Goal: Information Seeking & Learning: Learn about a topic

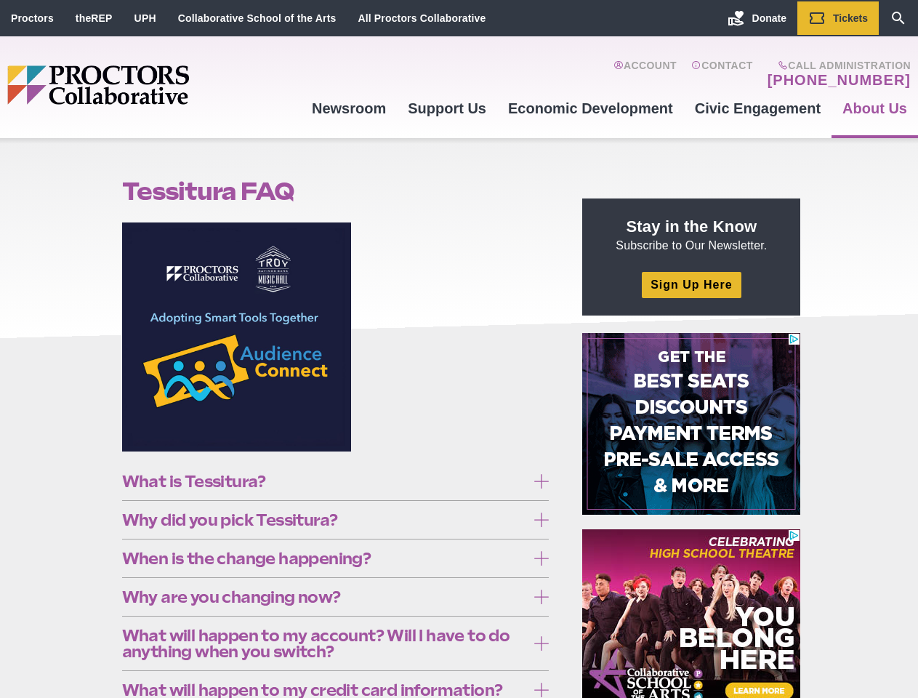
click at [459, 349] on figure at bounding box center [335, 342] width 427 height 240
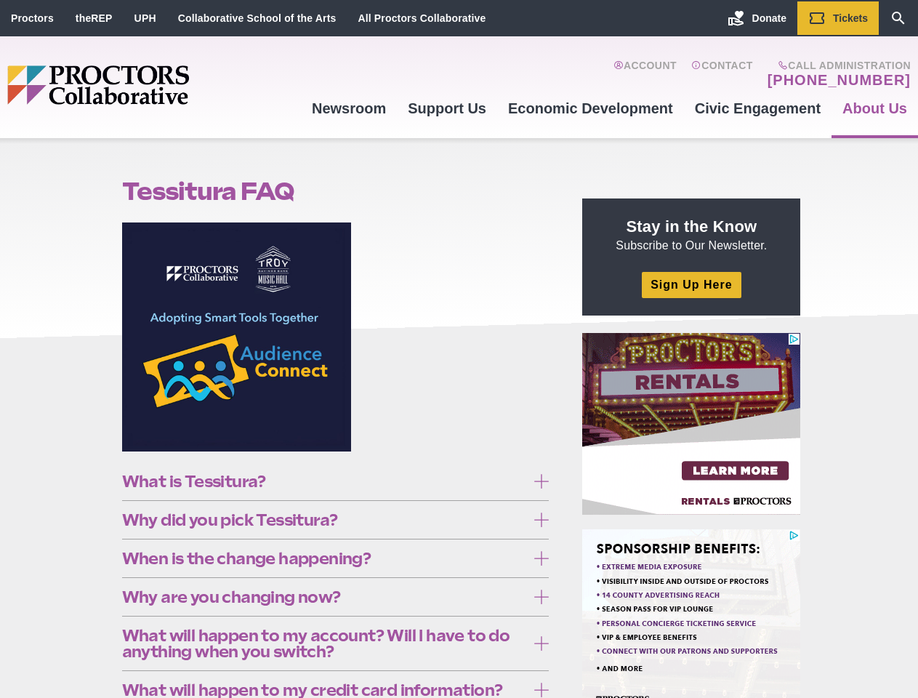
click at [459, 349] on figure at bounding box center [335, 342] width 427 height 240
